Goal: Transaction & Acquisition: Purchase product/service

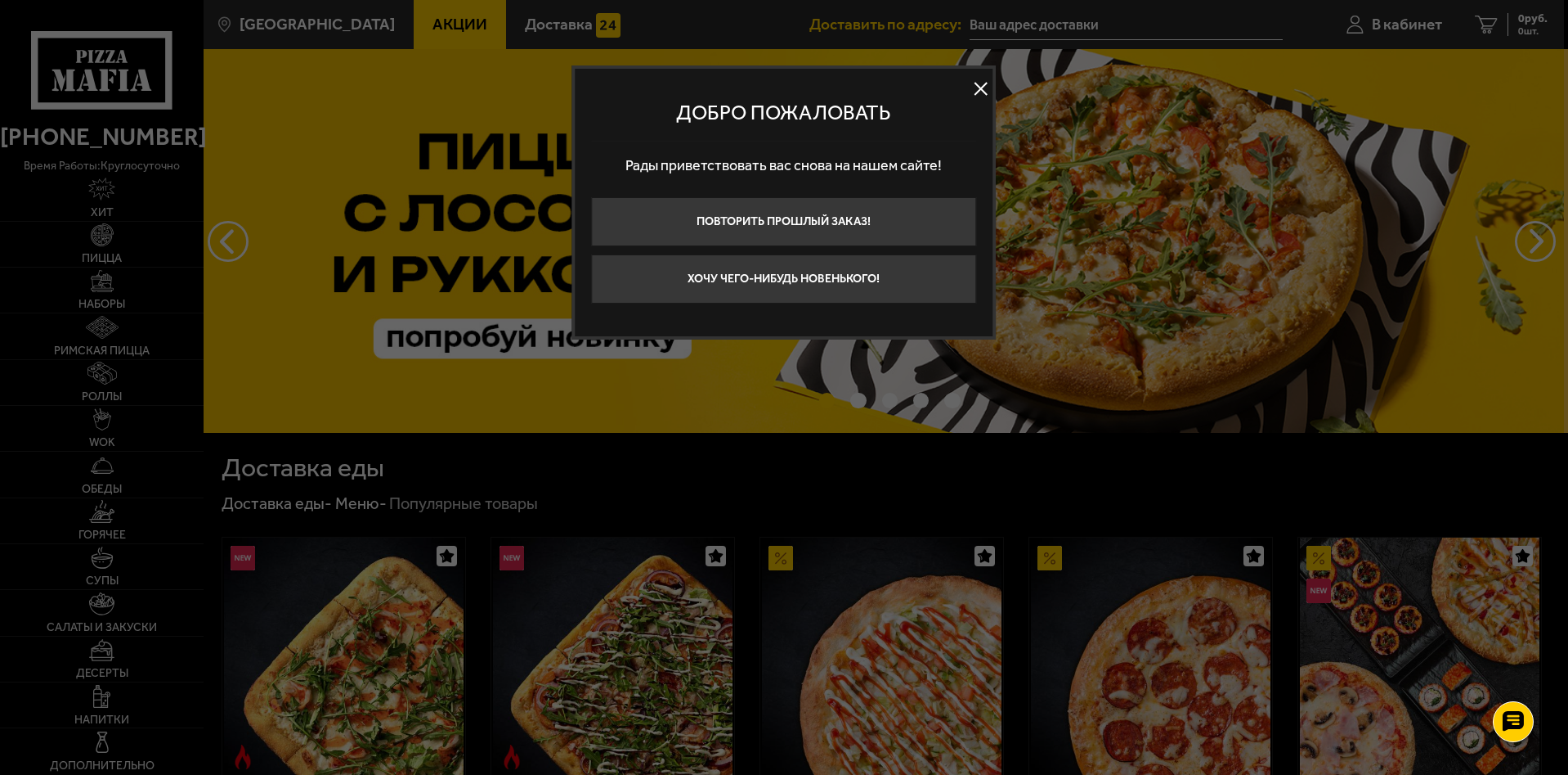
click at [984, 82] on button at bounding box center [981, 89] width 25 height 25
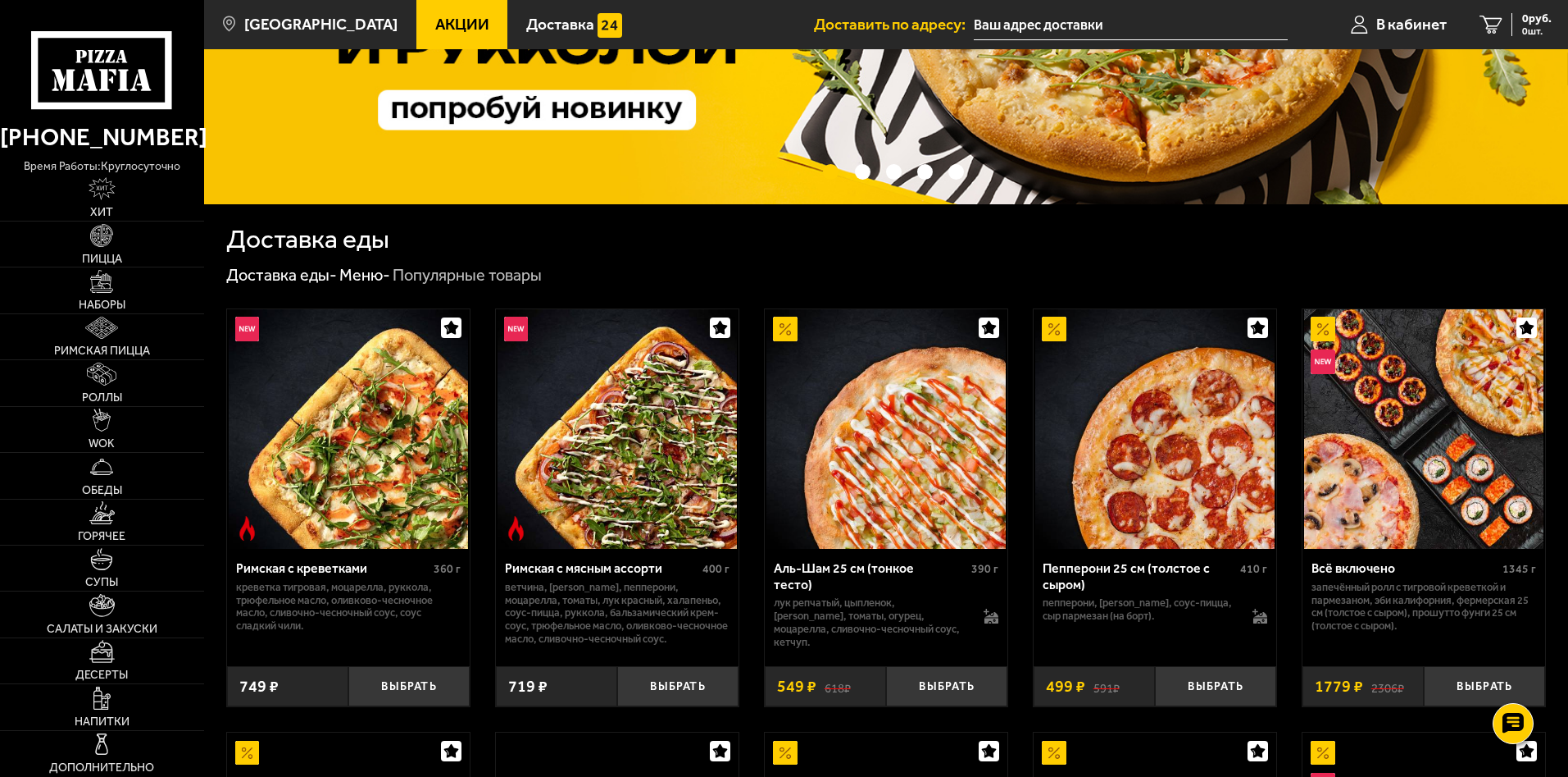
scroll to position [328, 0]
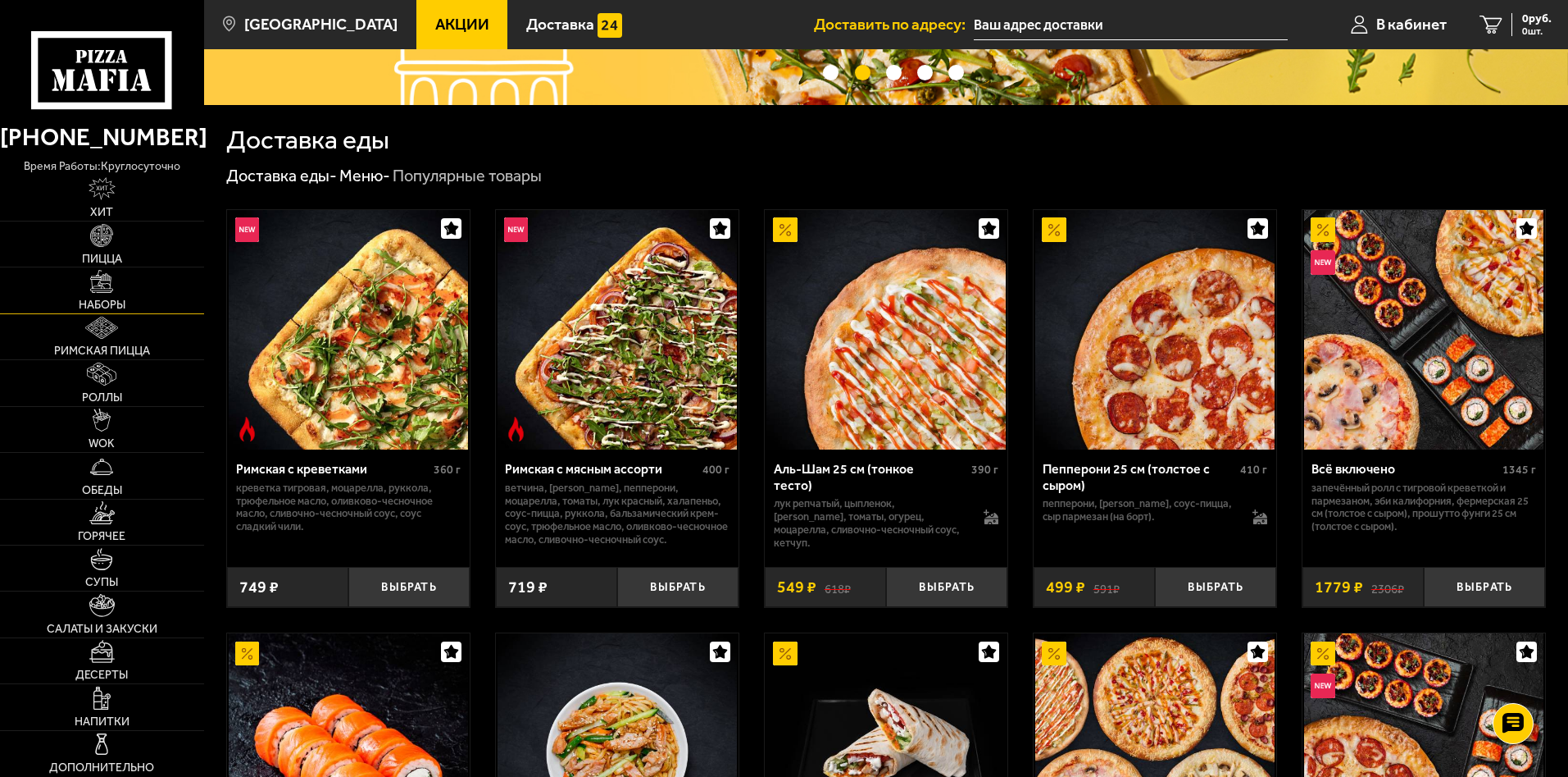
click at [118, 293] on link "Наборы" at bounding box center [102, 289] width 204 height 46
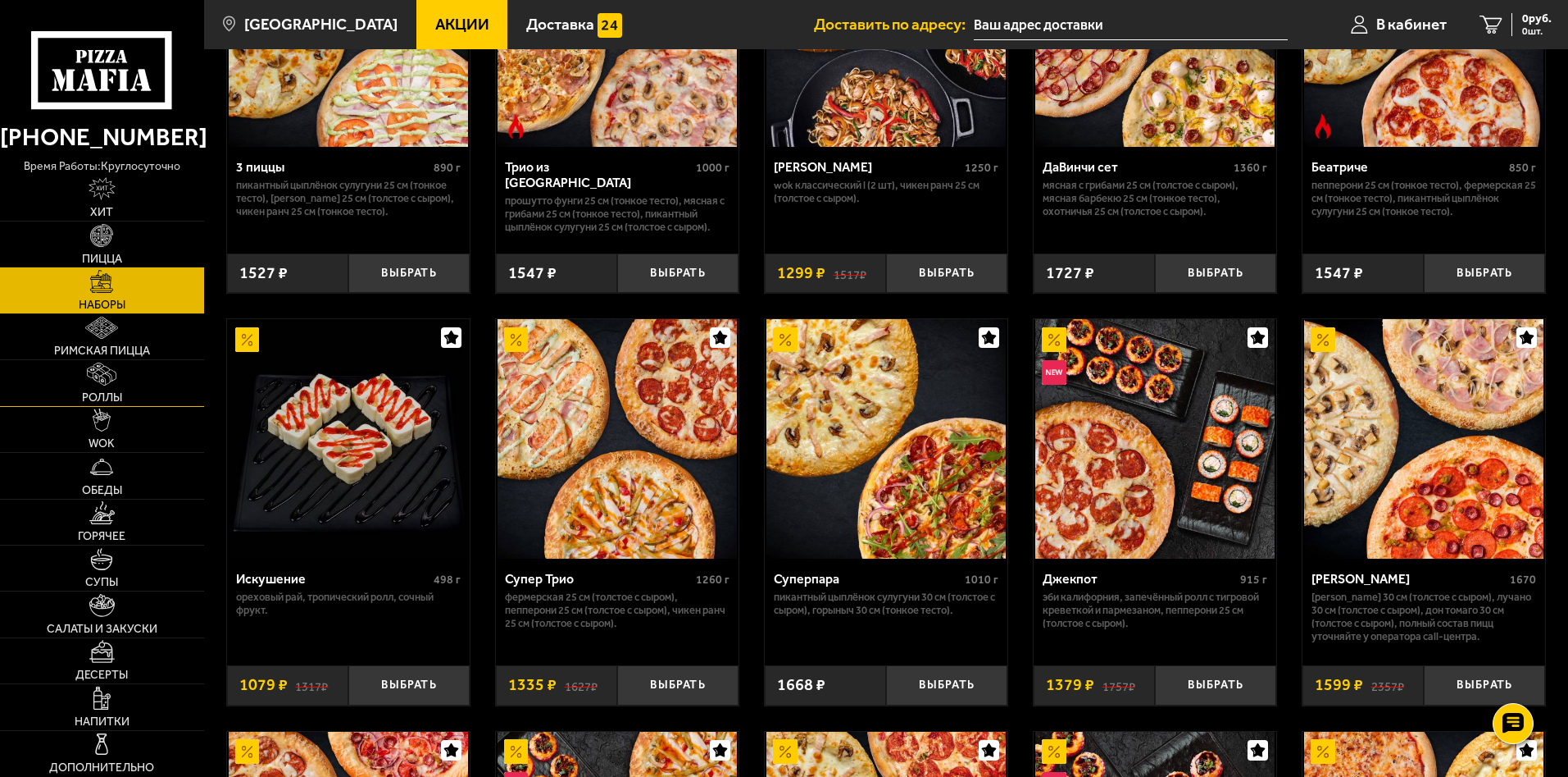
scroll to position [1066, 0]
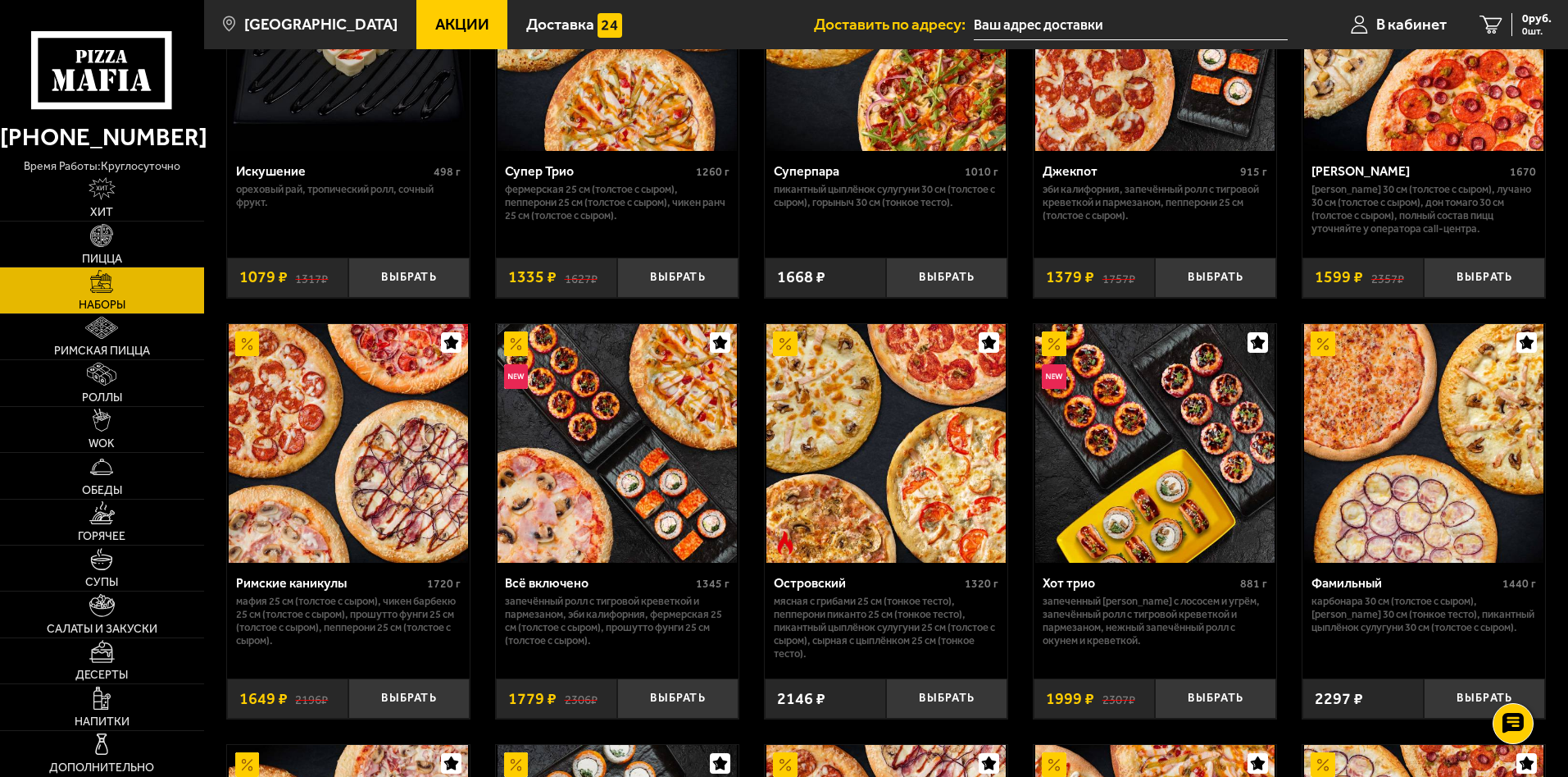
click at [112, 94] on icon at bounding box center [101, 70] width 141 height 78
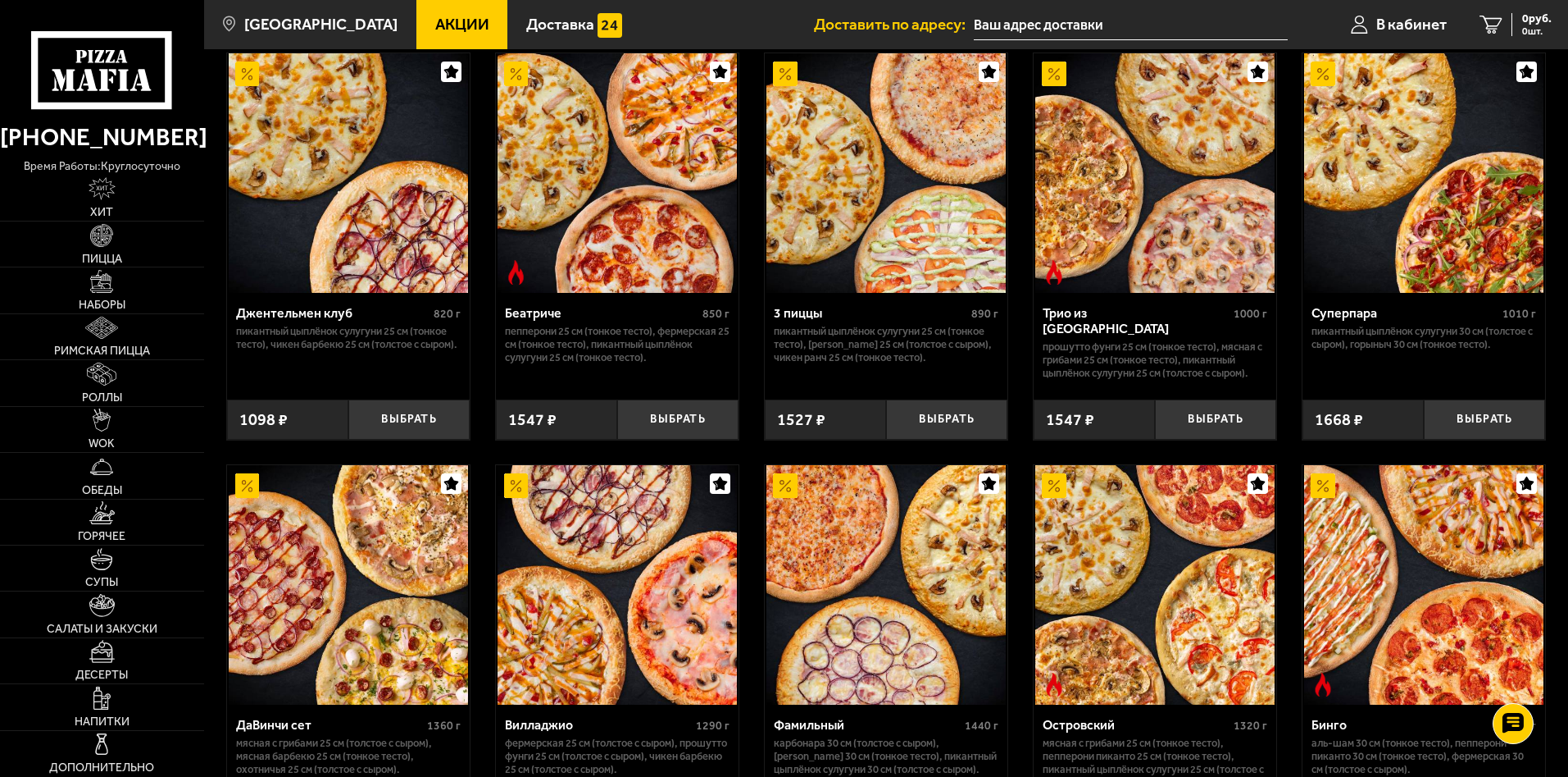
scroll to position [574, 0]
